Goal: Task Accomplishment & Management: Use online tool/utility

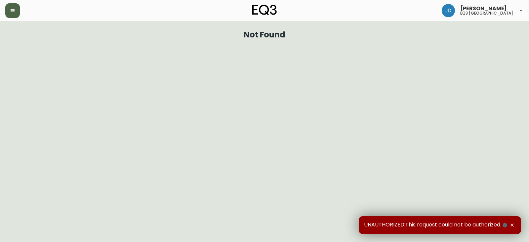
click at [13, 12] on icon "button" at bounding box center [12, 10] width 5 height 5
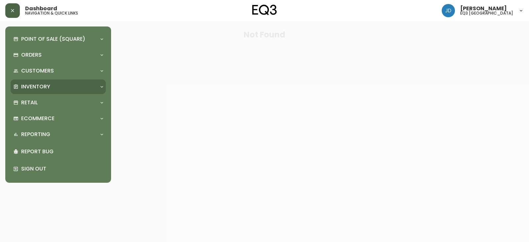
click at [32, 86] on p "Inventory" at bounding box center [35, 86] width 29 height 7
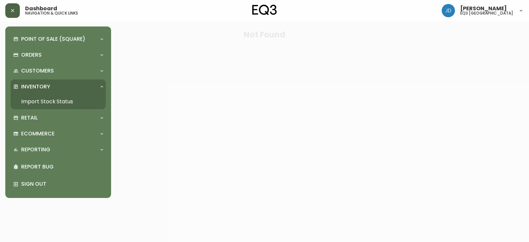
click at [42, 102] on link "Import Stock Status" at bounding box center [58, 101] width 95 height 15
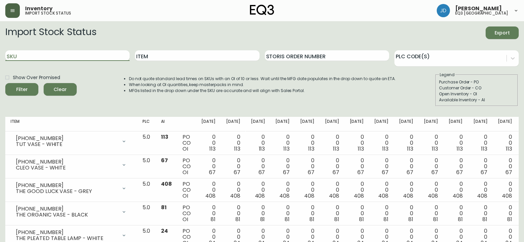
click at [49, 57] on input "SKU" at bounding box center [67, 55] width 124 height 11
paste input "[PHONE_NUMBER]"
click at [5, 83] on button "Filter" at bounding box center [21, 89] width 33 height 13
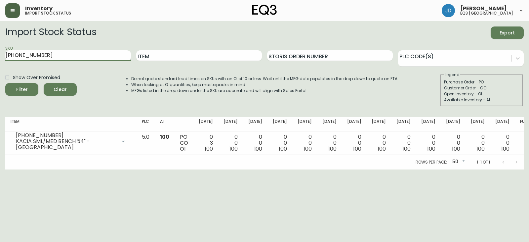
drag, startPoint x: 49, startPoint y: 51, endPoint x: 17, endPoint y: 57, distance: 33.0
click at [0, 53] on main "Import Stock Status Export SKU [PHONE_NUMBER] Item Storis Order Number PLC Code…" at bounding box center [264, 95] width 529 height 148
paste input "[PHONE_NUMBER]"
type input "[PHONE_NUMBER]"
click at [5, 83] on button "Filter" at bounding box center [21, 89] width 33 height 13
